Goal: Task Accomplishment & Management: Complete application form

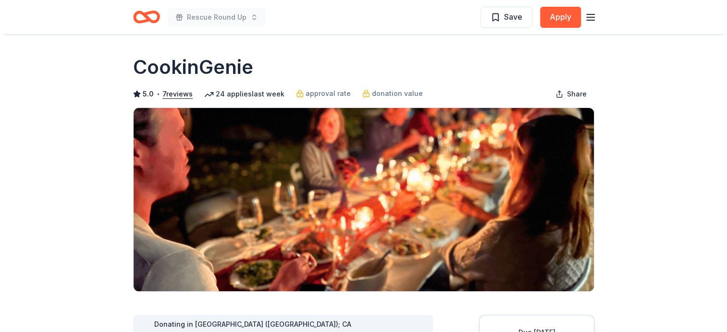
scroll to position [96, 0]
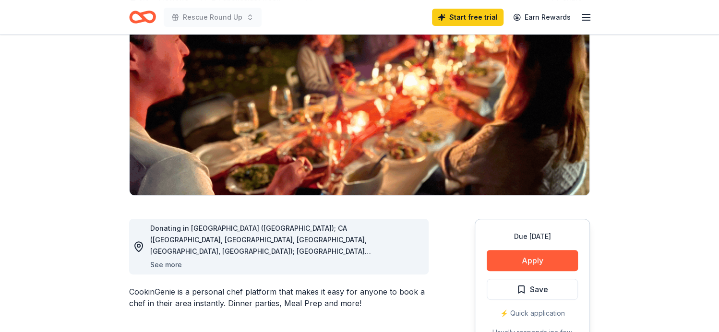
click at [163, 263] on button "See more" at bounding box center [166, 265] width 32 height 12
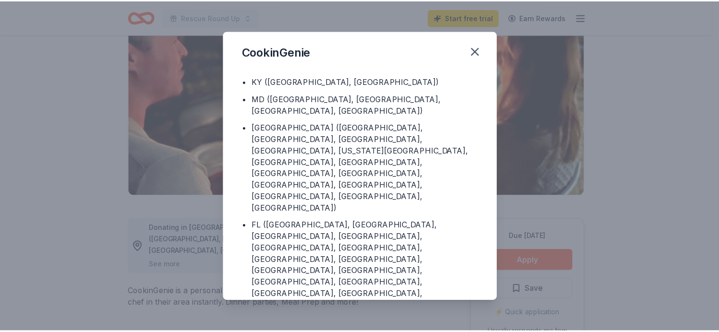
scroll to position [124, 0]
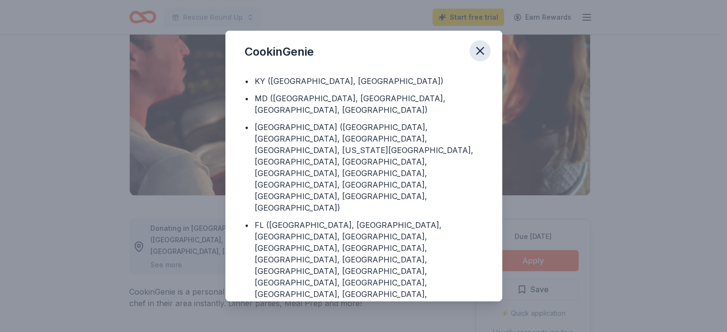
click at [481, 51] on icon "button" at bounding box center [479, 50] width 13 height 13
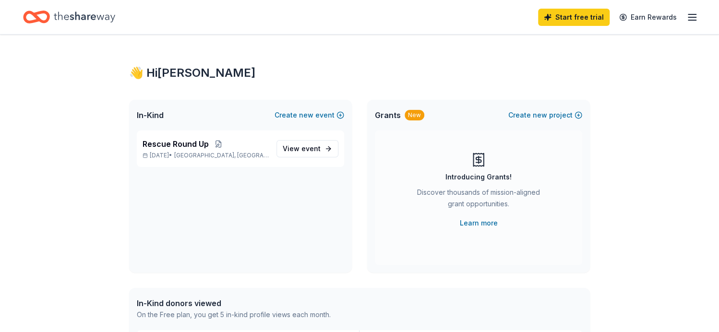
click at [691, 17] on line "button" at bounding box center [693, 17] width 8 height 0
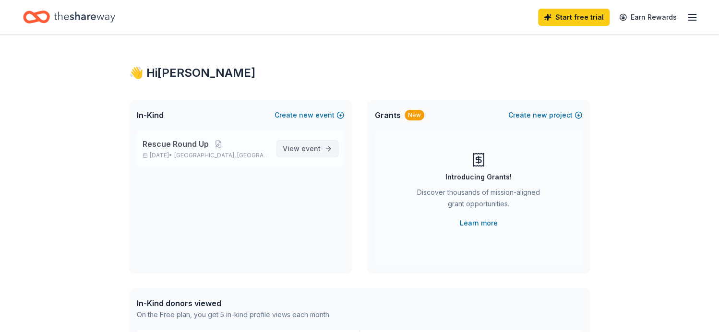
click at [311, 149] on span "event" at bounding box center [311, 149] width 19 height 8
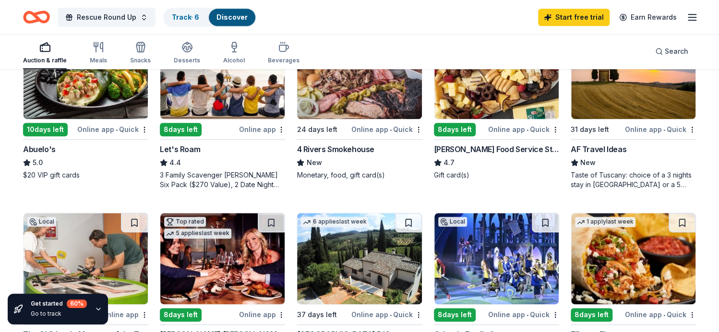
scroll to position [528, 0]
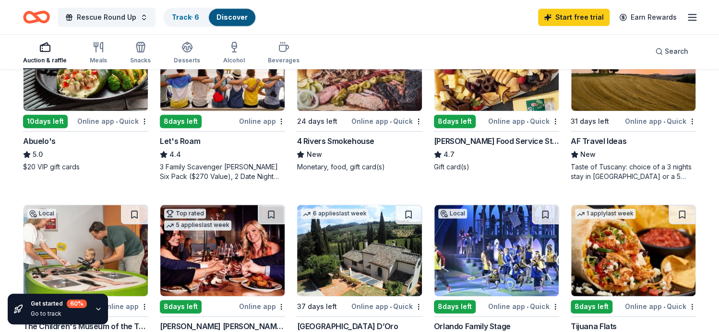
click at [253, 177] on div "3 Family Scavenger Hunt Six Pack ($270 Value), 2 Date Night Scavenger Hunt Two …" at bounding box center [222, 171] width 125 height 19
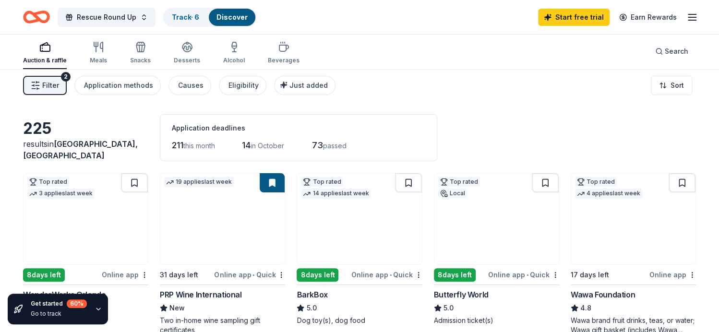
scroll to position [0, 0]
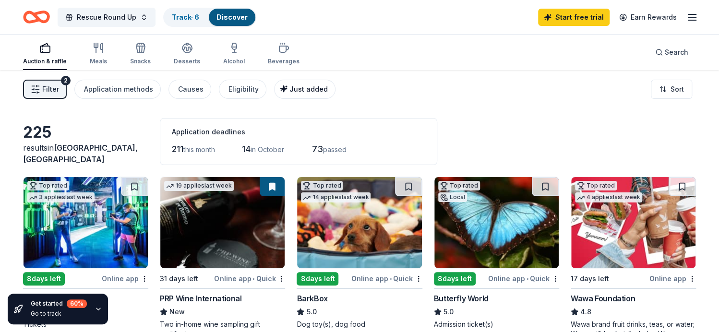
click at [295, 89] on span "Just added" at bounding box center [309, 89] width 38 height 8
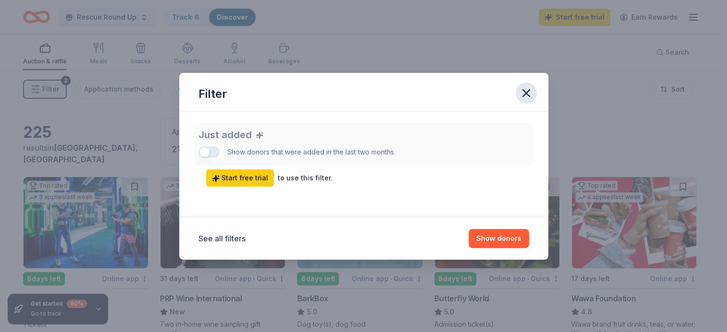
click at [526, 94] on icon "button" at bounding box center [526, 93] width 7 height 7
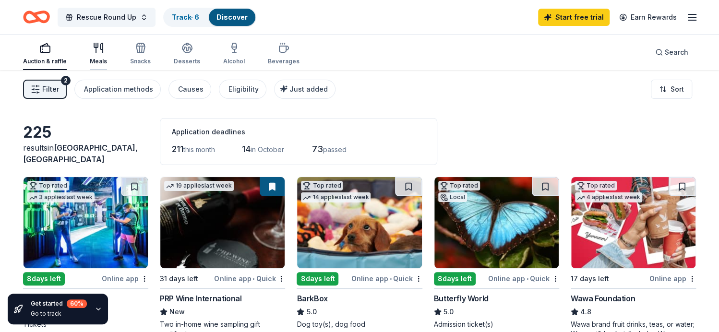
click at [102, 52] on icon "button" at bounding box center [101, 48] width 2 height 10
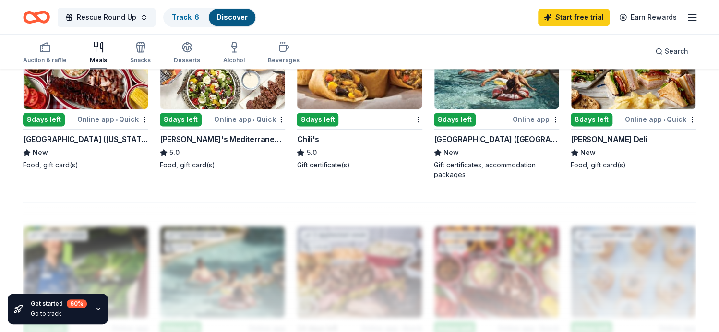
scroll to position [720, 0]
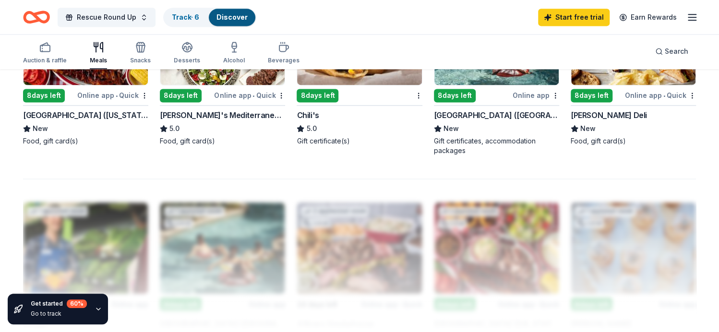
click at [483, 114] on div "Four Seasons Resort (Orlando)" at bounding box center [496, 115] width 125 height 12
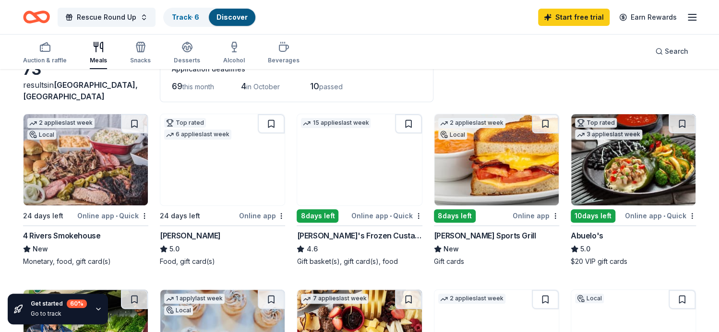
scroll to position [0, 0]
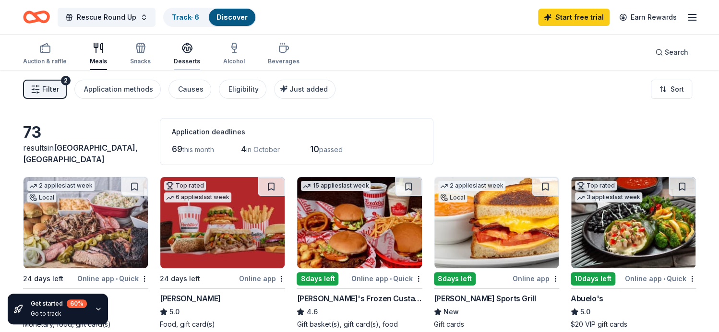
click at [189, 51] on icon "button" at bounding box center [188, 48] width 12 height 12
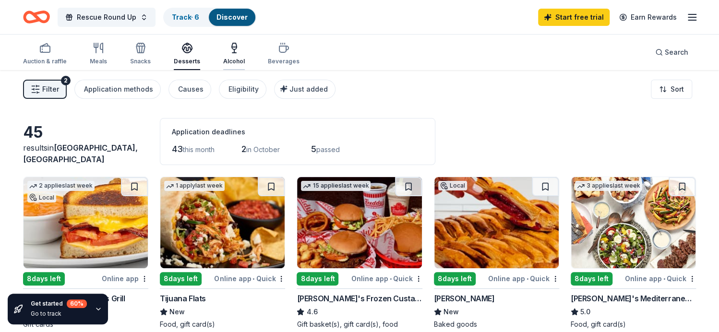
click at [234, 49] on icon "button" at bounding box center [235, 48] width 12 height 12
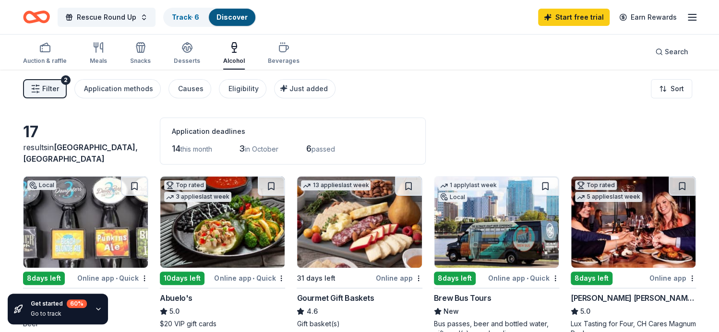
scroll to position [48, 0]
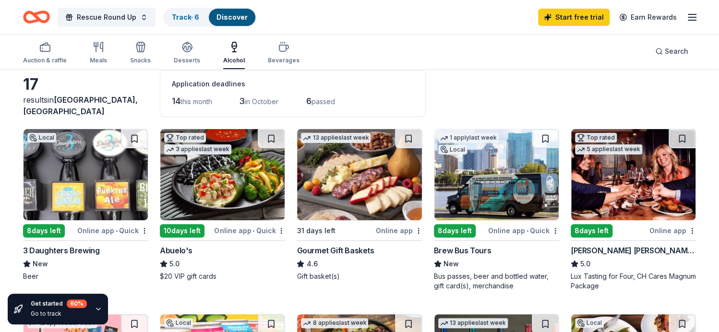
click at [346, 249] on div "Gourmet Gift Baskets" at bounding box center [335, 251] width 77 height 12
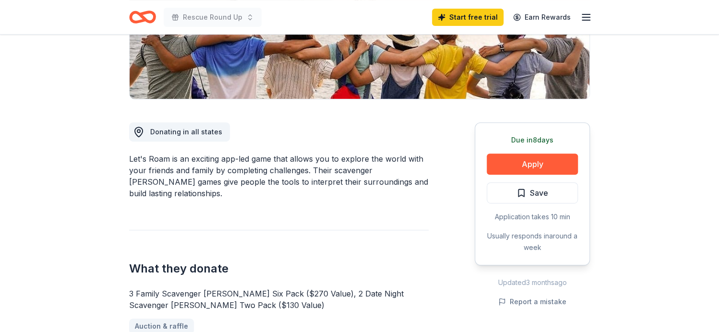
scroll to position [240, 0]
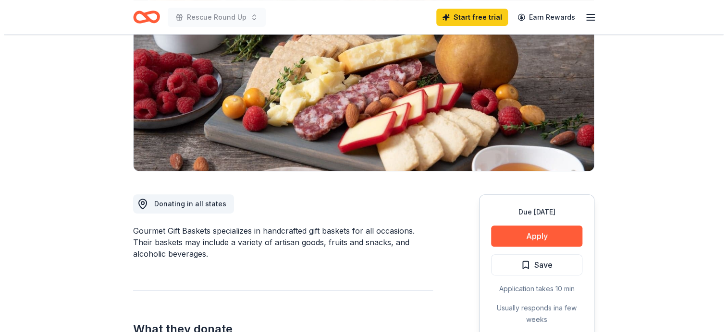
scroll to position [96, 0]
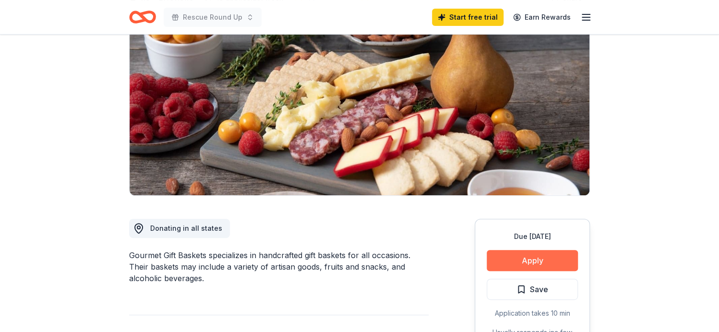
click at [535, 260] on button "Apply" at bounding box center [532, 260] width 91 height 21
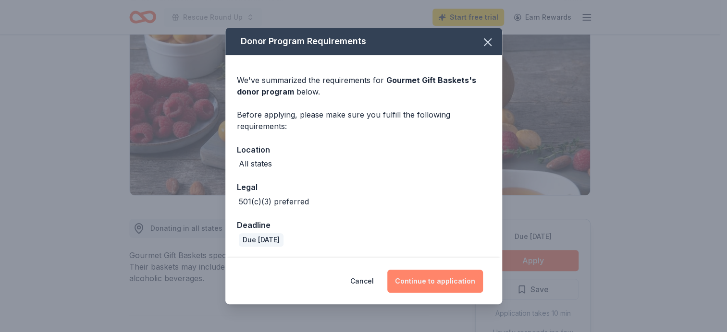
click at [438, 281] on button "Continue to application" at bounding box center [435, 281] width 96 height 23
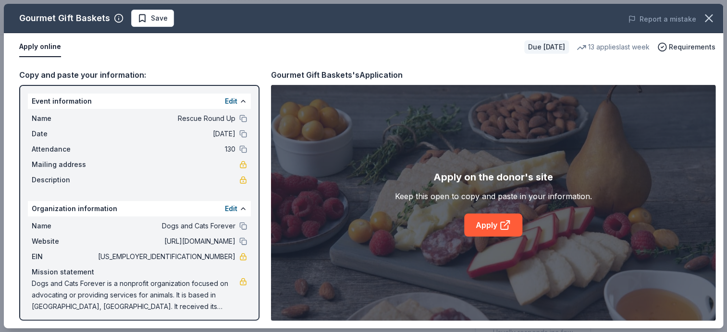
scroll to position [3, 0]
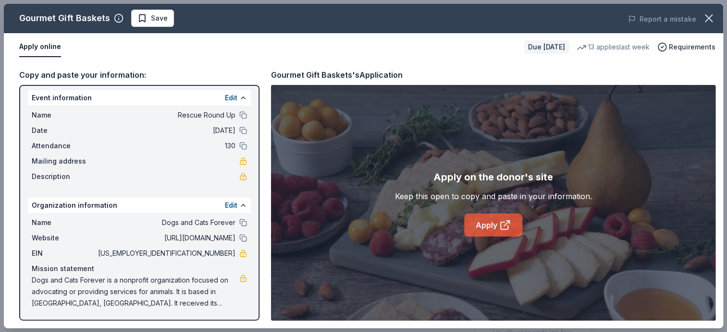
click at [513, 219] on link "Apply" at bounding box center [493, 225] width 58 height 23
